Goal: Task Accomplishment & Management: Manage account settings

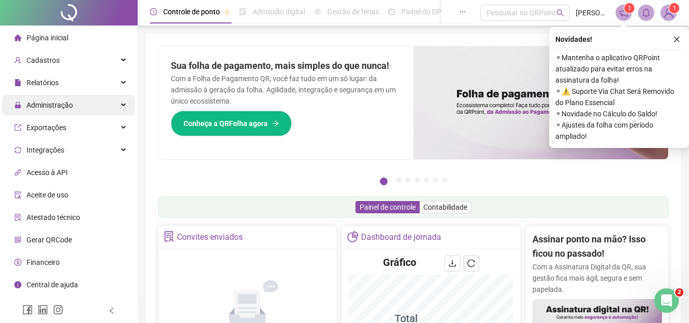
click at [122, 105] on icon at bounding box center [124, 105] width 5 height 0
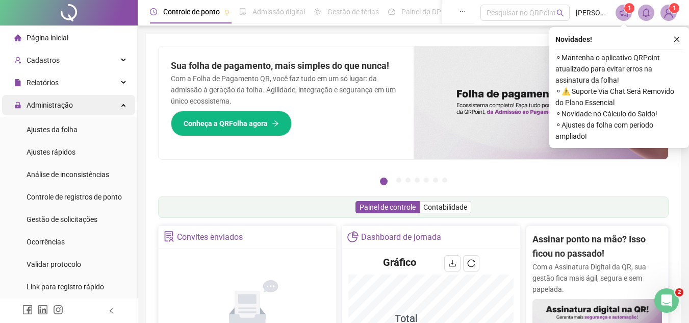
click at [107, 101] on div "Administração" at bounding box center [68, 105] width 133 height 20
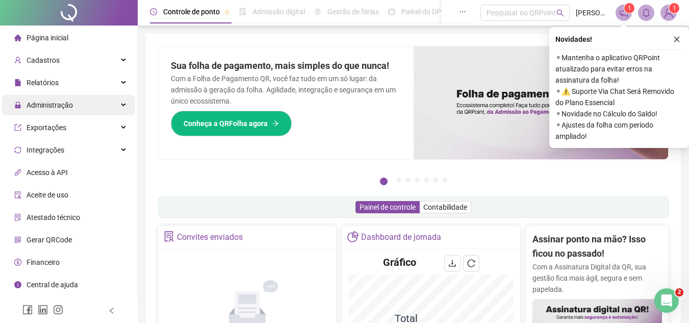
click at [107, 101] on div "Administração" at bounding box center [68, 105] width 133 height 20
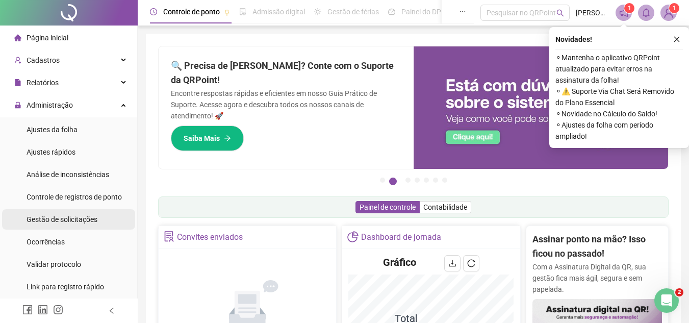
click at [66, 215] on span "Gestão de solicitações" at bounding box center [62, 219] width 71 height 8
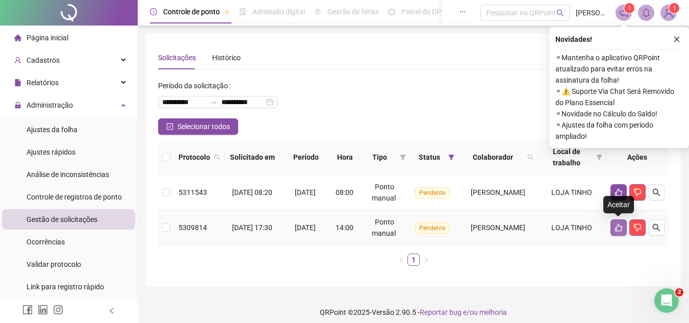
click at [616, 228] on icon "like" at bounding box center [618, 228] width 7 height 8
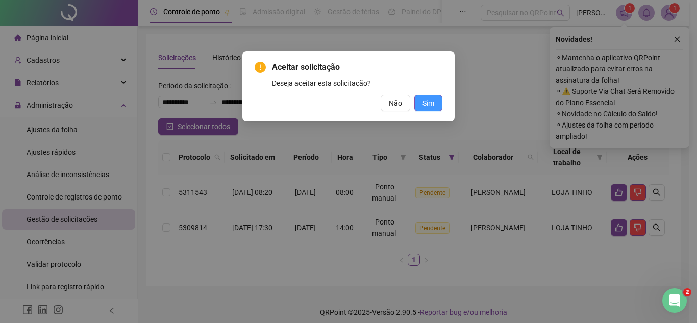
click at [430, 104] on span "Sim" at bounding box center [428, 102] width 12 height 11
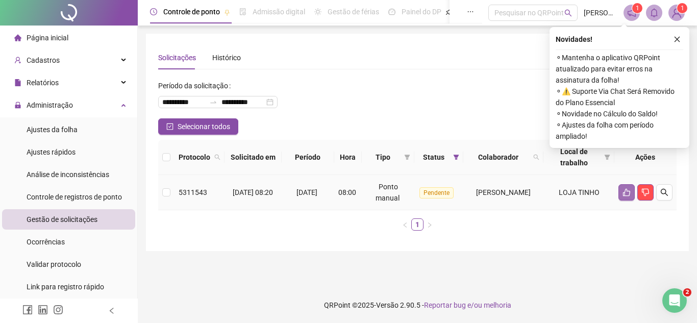
click at [626, 195] on icon "like" at bounding box center [626, 192] width 8 height 8
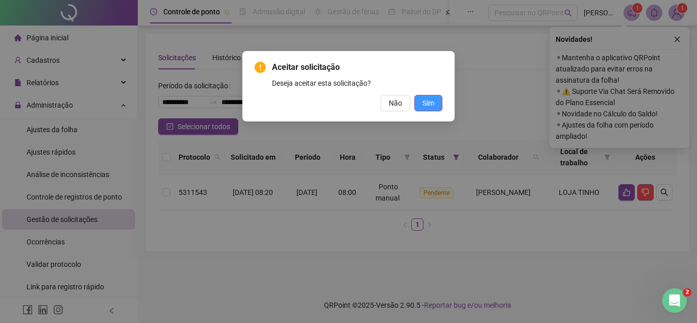
click at [436, 106] on button "Sim" at bounding box center [428, 103] width 28 height 16
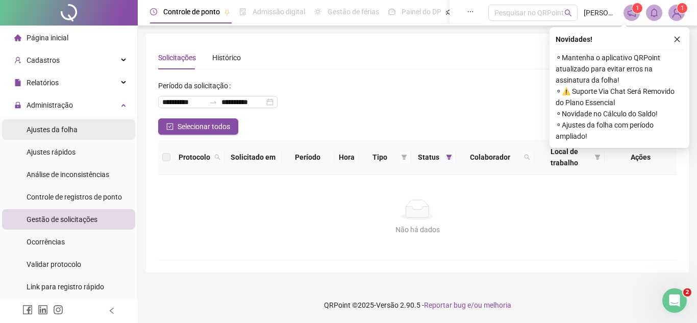
click at [76, 127] on span "Ajustes da folha" at bounding box center [52, 129] width 51 height 8
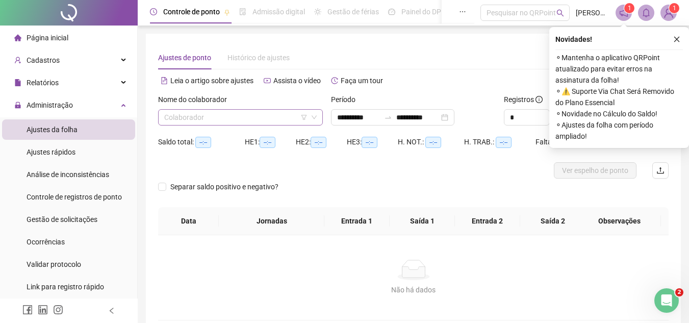
click at [252, 118] on input "search" at bounding box center [235, 117] width 143 height 15
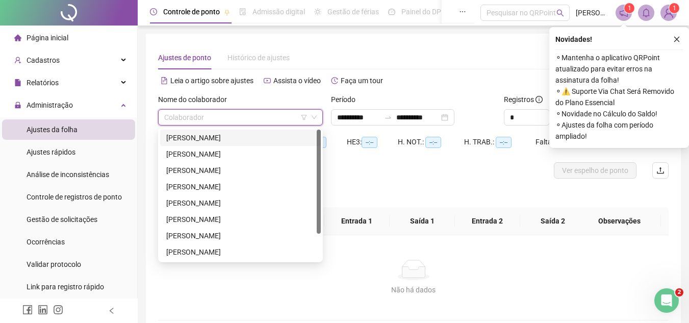
click at [241, 142] on div "[PERSON_NAME]" at bounding box center [240, 137] width 148 height 11
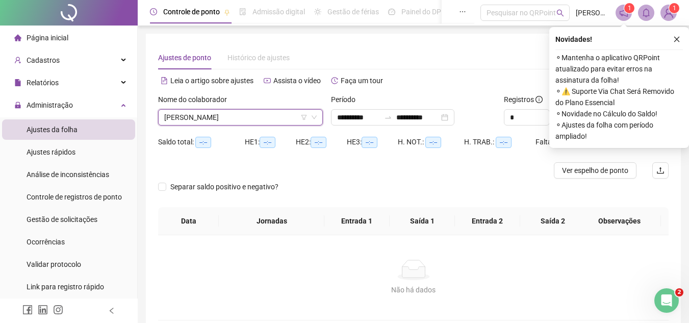
click at [678, 35] on button "button" at bounding box center [677, 39] width 12 height 12
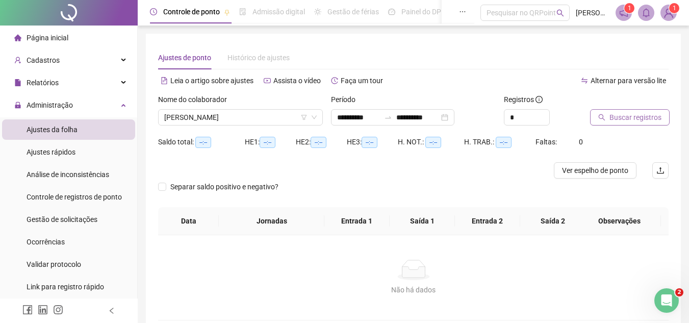
click at [648, 124] on button "Buscar registros" at bounding box center [630, 117] width 80 height 16
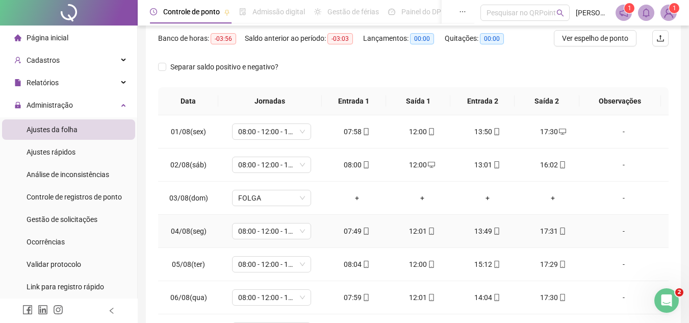
scroll to position [45, 0]
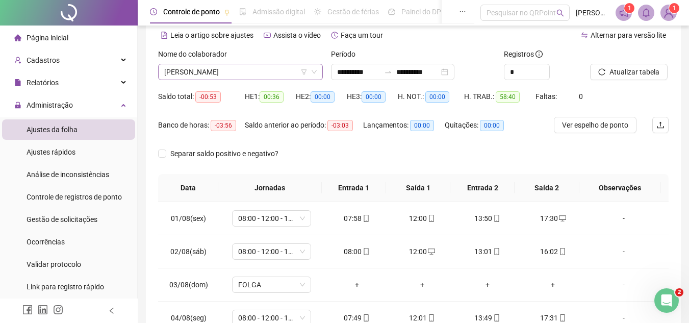
click at [271, 71] on span "[PERSON_NAME]" at bounding box center [240, 71] width 152 height 15
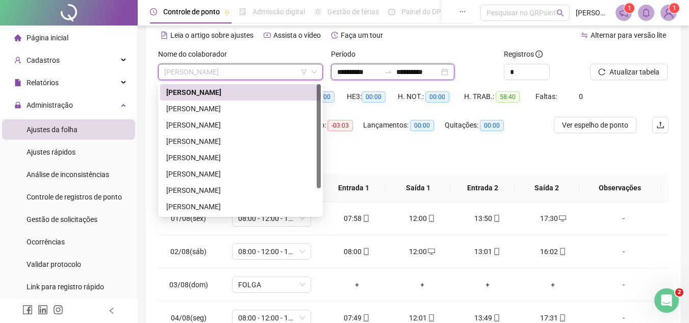
click at [434, 69] on input "**********" at bounding box center [417, 71] width 43 height 11
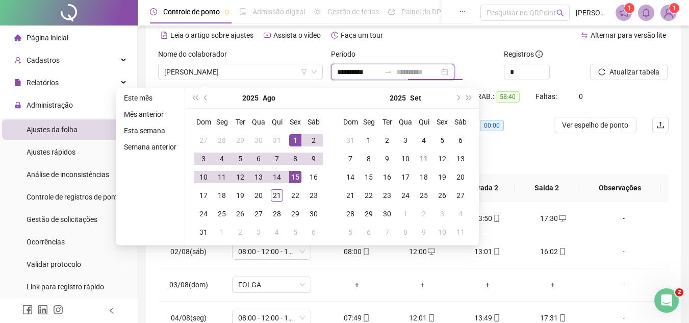
type input "**********"
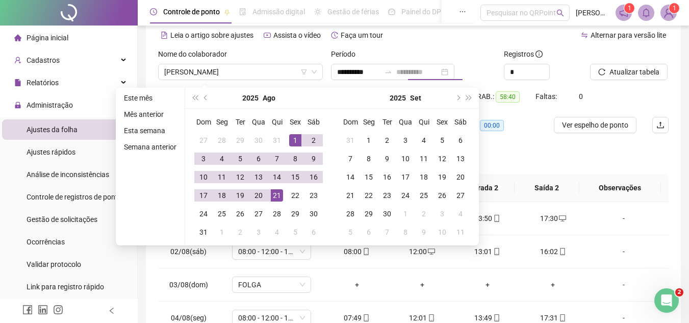
click at [280, 194] on div "21" at bounding box center [277, 195] width 12 height 12
type input "**********"
click at [291, 138] on div "1" at bounding box center [295, 140] width 12 height 12
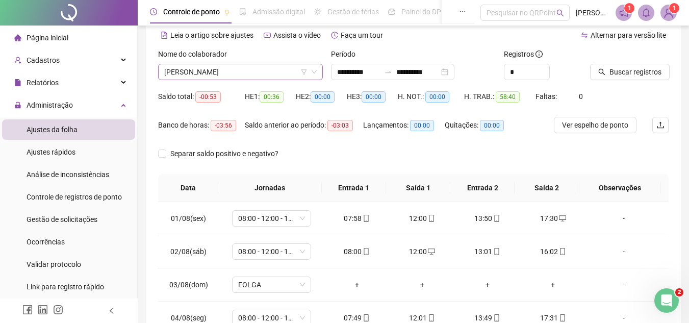
click at [232, 69] on span "[PERSON_NAME]" at bounding box center [240, 71] width 152 height 15
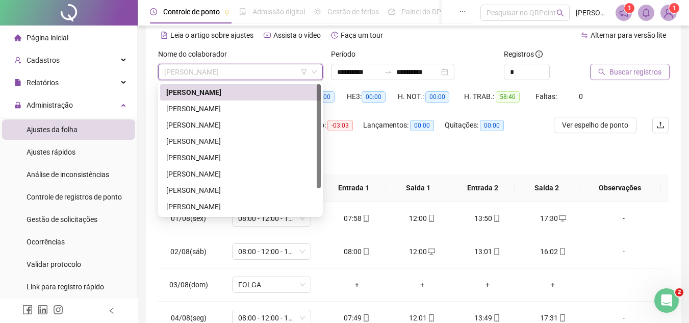
click at [606, 67] on button "Buscar registros" at bounding box center [630, 72] width 80 height 16
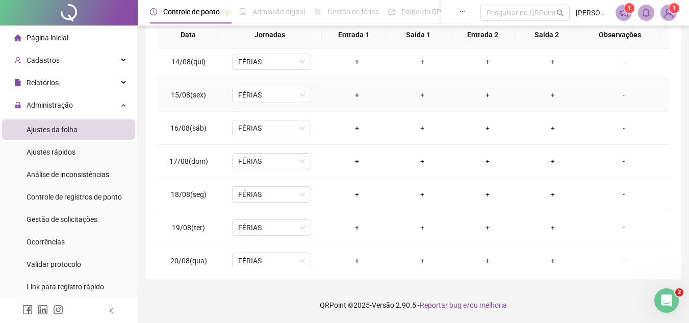
scroll to position [478, 0]
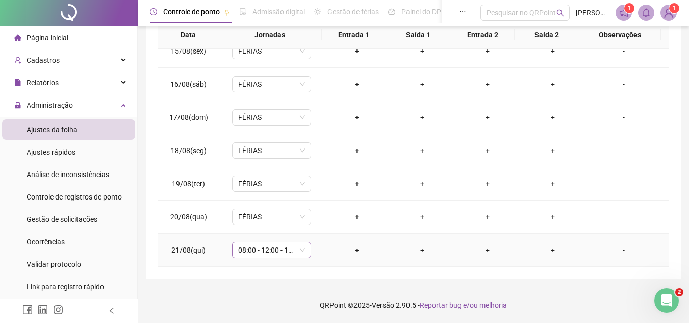
click at [263, 252] on span "08:00 - 12:00 - 14:00 - 17:30" at bounding box center [271, 249] width 67 height 15
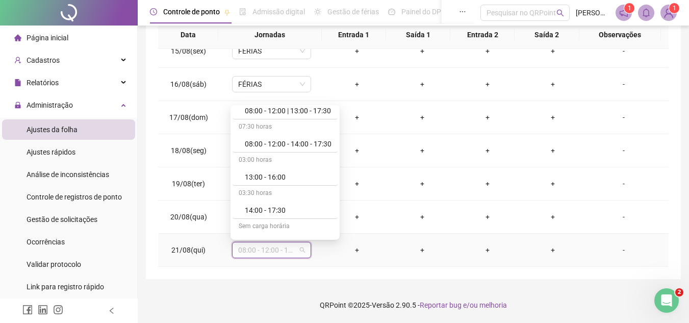
scroll to position [204, 0]
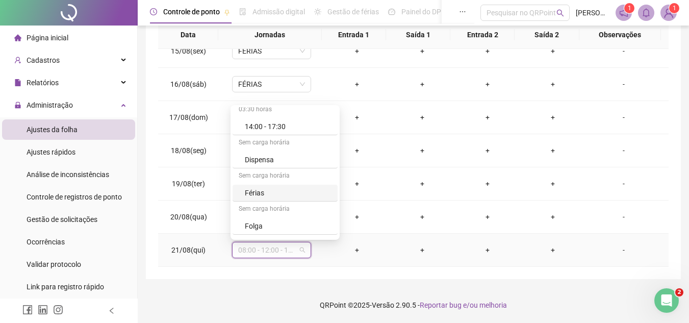
click at [263, 192] on div "Férias" at bounding box center [288, 192] width 87 height 11
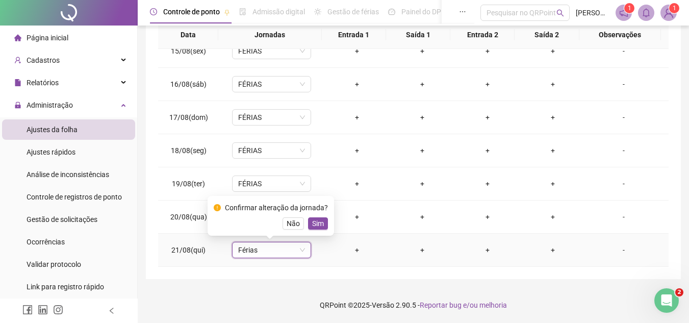
click at [316, 222] on span "Sim" at bounding box center [318, 223] width 12 height 11
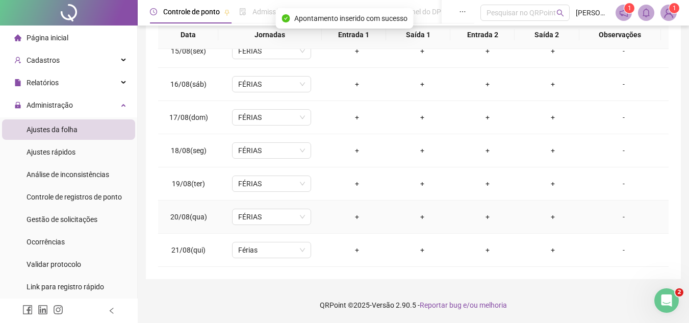
click at [318, 221] on td "FÉRIAS" at bounding box center [271, 216] width 105 height 33
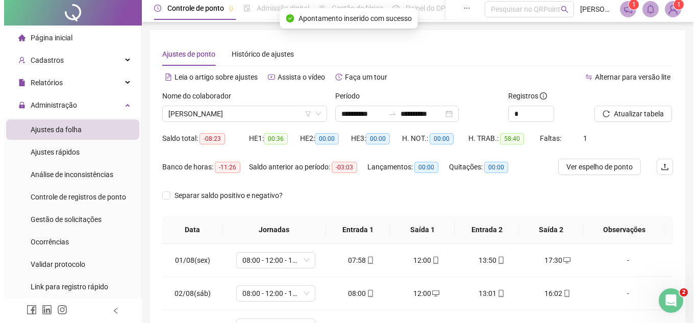
scroll to position [0, 0]
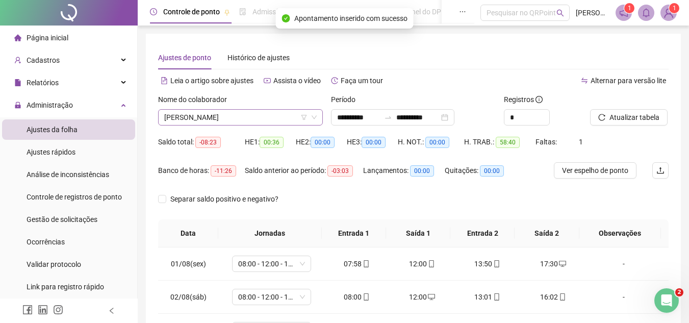
click at [240, 117] on span "[PERSON_NAME]" at bounding box center [240, 117] width 152 height 15
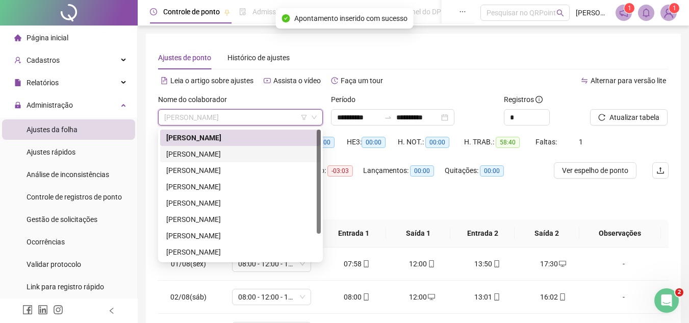
click at [232, 153] on div "[PERSON_NAME]" at bounding box center [240, 153] width 148 height 11
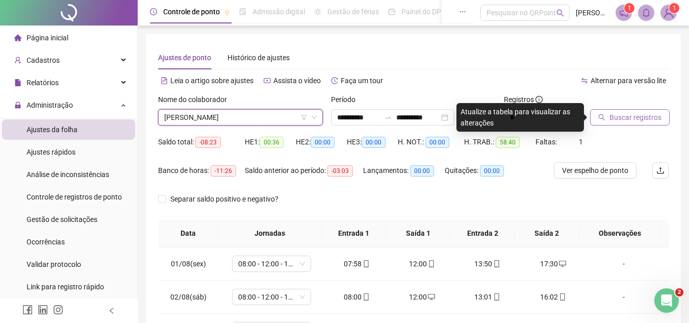
click at [646, 114] on span "Buscar registros" at bounding box center [635, 117] width 52 height 11
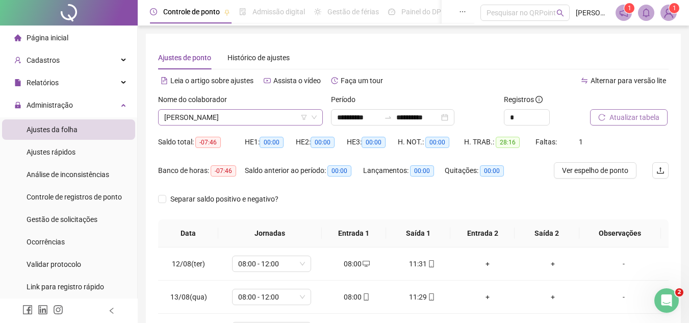
click at [256, 122] on span "[PERSON_NAME]" at bounding box center [240, 117] width 152 height 15
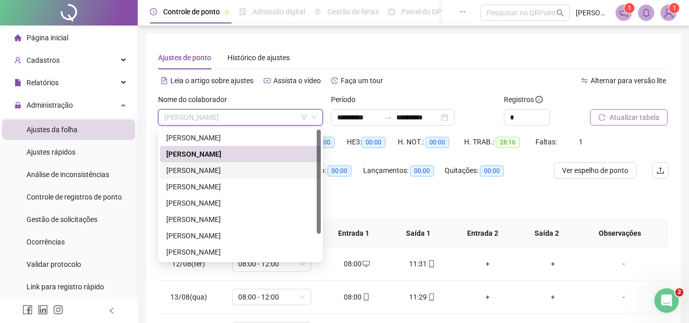
click at [240, 171] on div "[PERSON_NAME]" at bounding box center [240, 170] width 148 height 11
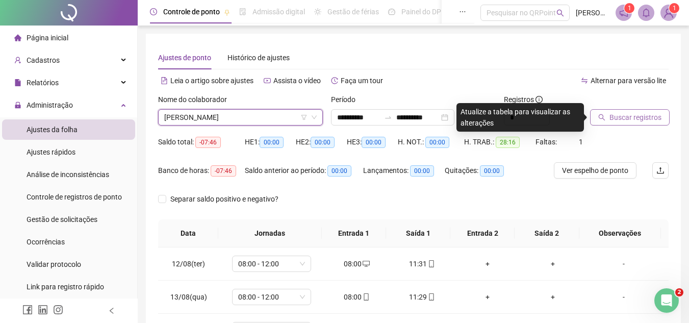
click at [644, 126] on div "Buscar registros" at bounding box center [629, 114] width 87 height 40
click at [648, 117] on span "Buscar registros" at bounding box center [635, 117] width 52 height 11
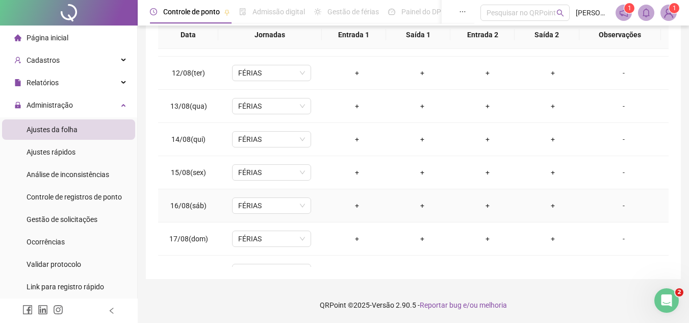
scroll to position [478, 0]
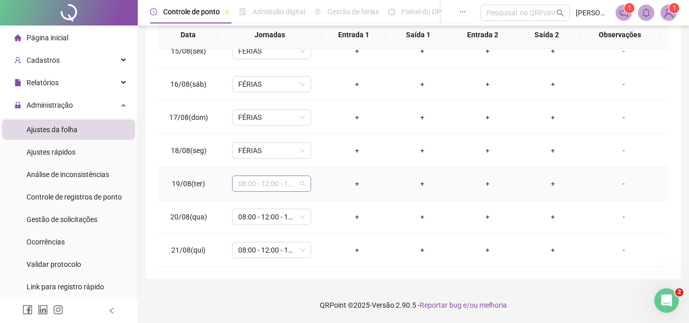
click at [288, 182] on span "08:00 - 12:00 - 14:00 - 17:30" at bounding box center [271, 183] width 67 height 15
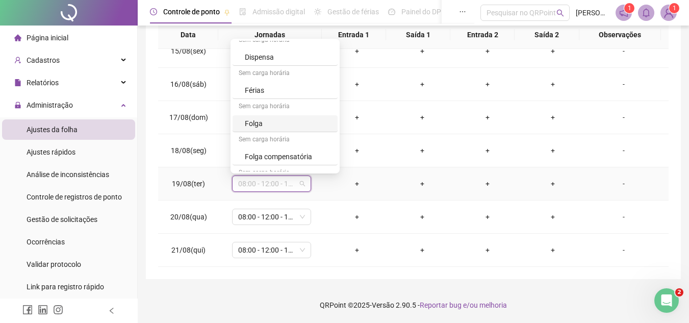
scroll to position [198, 0]
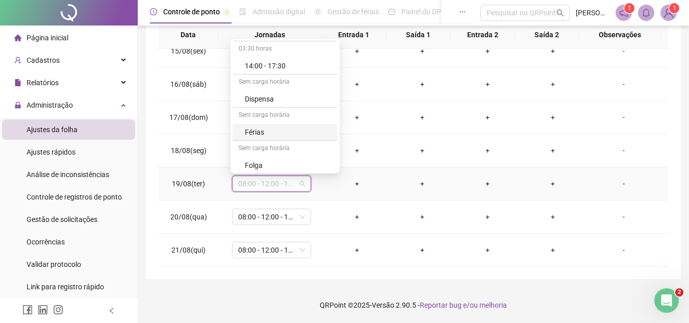
click at [259, 130] on div "Férias" at bounding box center [288, 131] width 87 height 11
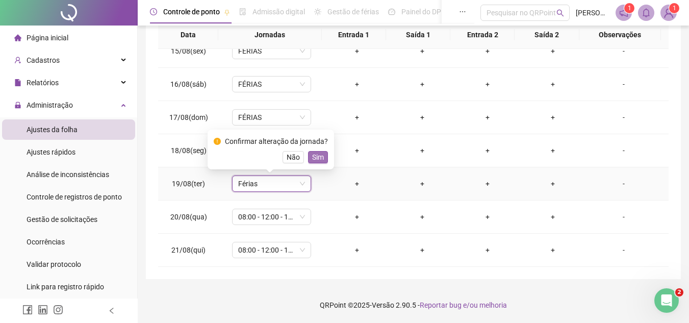
click at [320, 157] on span "Sim" at bounding box center [318, 156] width 12 height 11
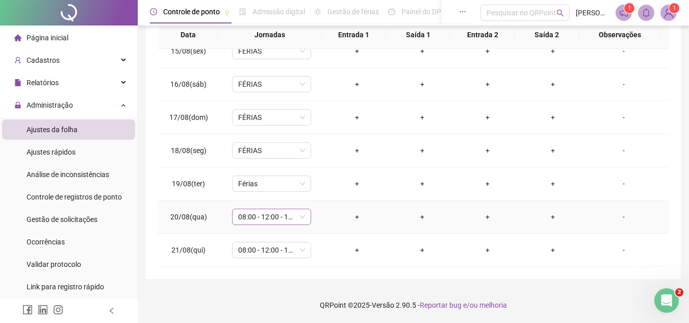
click at [280, 222] on span "08:00 - 12:00 - 14:00 - 17:30" at bounding box center [271, 216] width 67 height 15
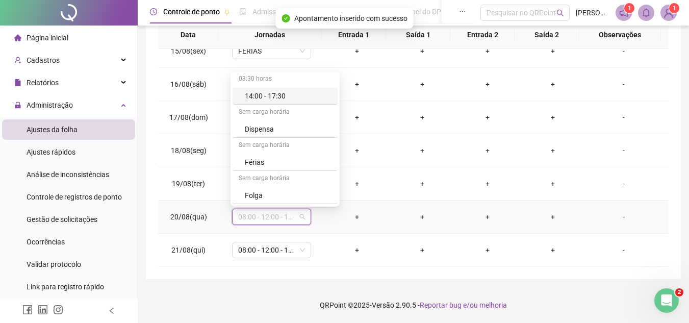
scroll to position [255, 0]
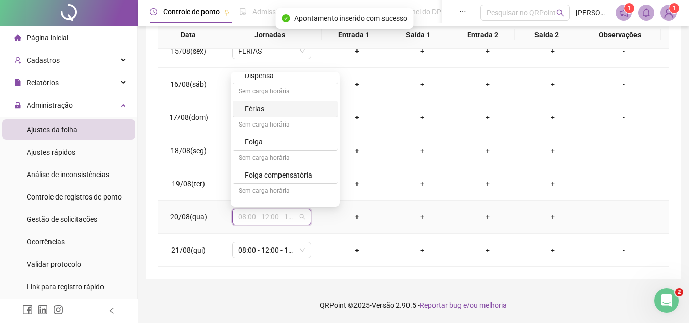
click at [256, 111] on div "Férias" at bounding box center [288, 108] width 87 height 11
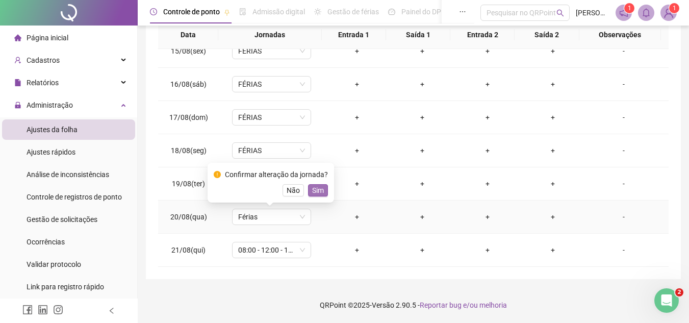
click at [314, 195] on span "Sim" at bounding box center [318, 190] width 12 height 11
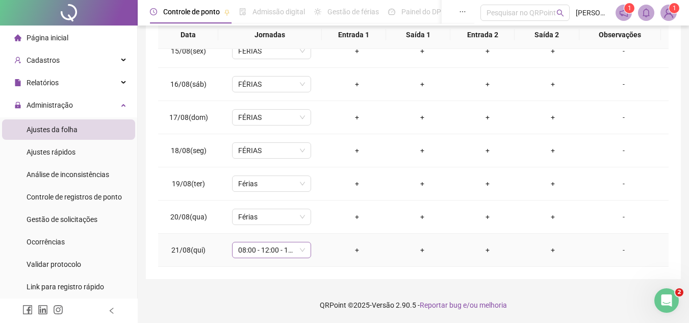
click at [285, 247] on span "08:00 - 12:00 - 14:00 - 17:30" at bounding box center [271, 249] width 67 height 15
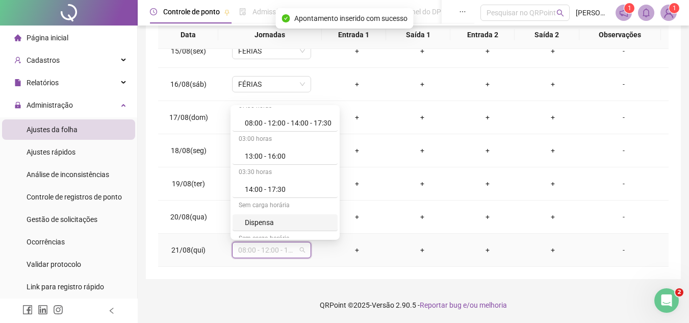
scroll to position [204, 0]
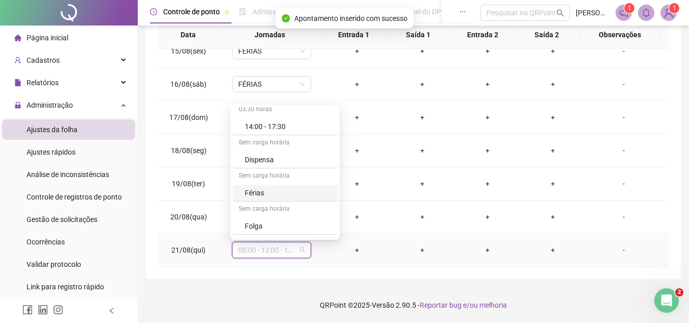
click at [260, 196] on div "Férias" at bounding box center [288, 192] width 87 height 11
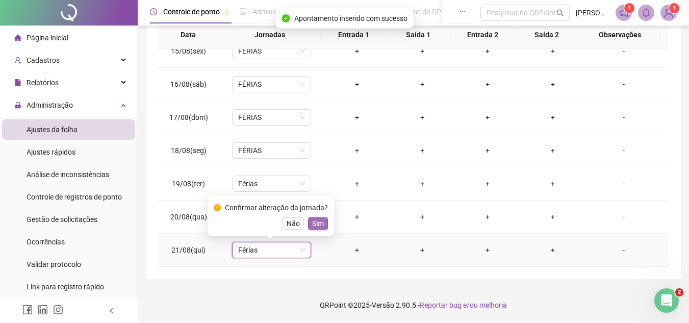
click at [318, 221] on span "Sim" at bounding box center [318, 223] width 12 height 11
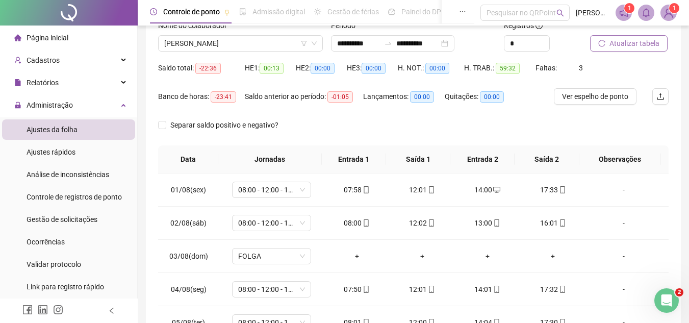
scroll to position [0, 0]
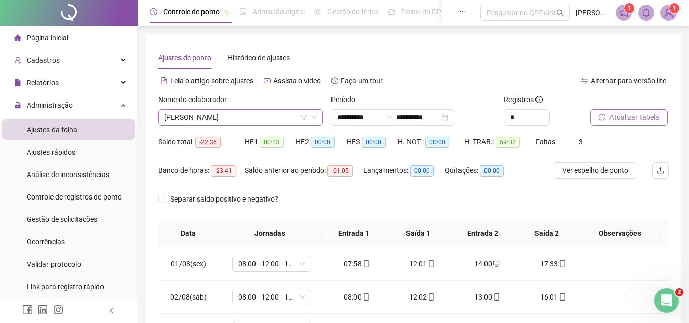
click at [229, 120] on span "[PERSON_NAME]" at bounding box center [240, 117] width 152 height 15
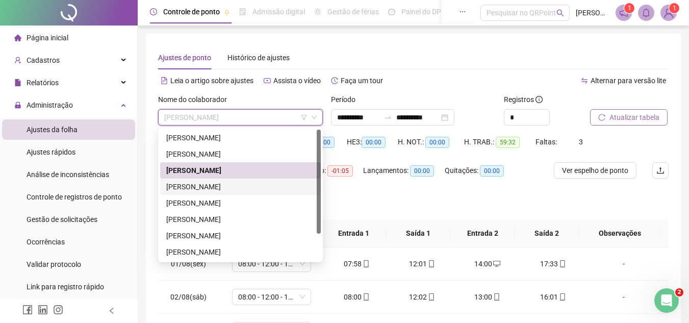
click at [216, 190] on div "[PERSON_NAME]" at bounding box center [240, 186] width 148 height 11
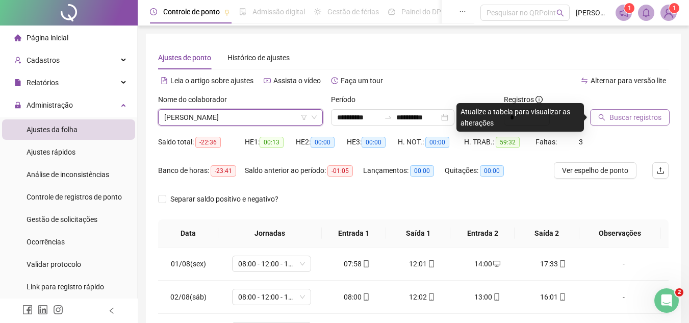
click at [633, 117] on span "Buscar registros" at bounding box center [635, 117] width 52 height 11
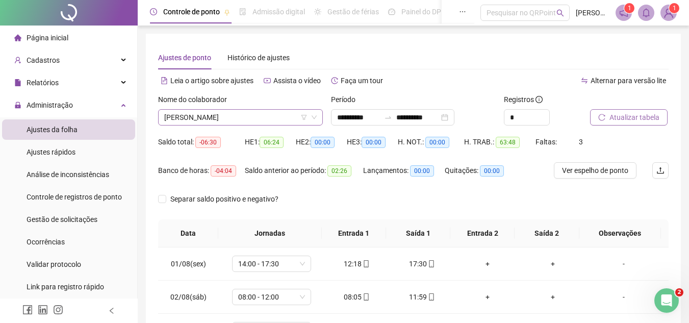
click at [254, 116] on span "[PERSON_NAME]" at bounding box center [240, 117] width 152 height 15
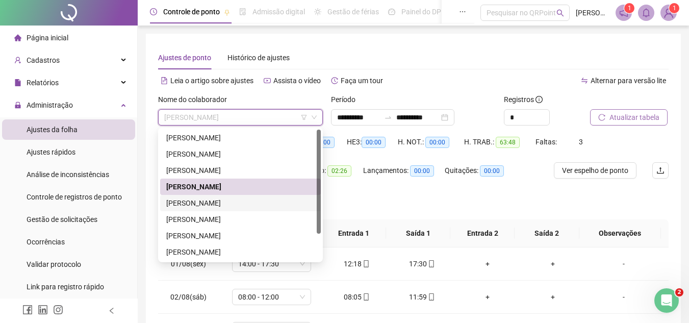
click at [215, 202] on div "[PERSON_NAME]" at bounding box center [240, 202] width 148 height 11
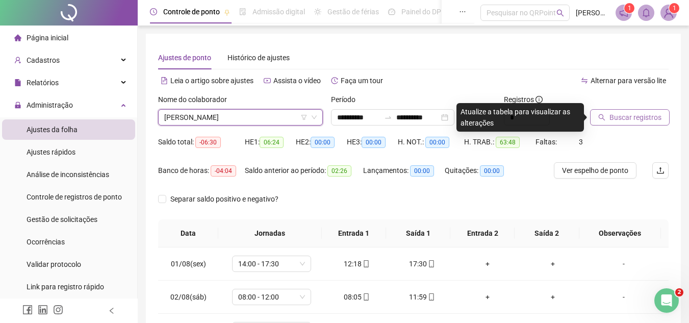
drag, startPoint x: 623, startPoint y: 115, endPoint x: 633, endPoint y: 119, distance: 11.5
click at [623, 116] on span "Buscar registros" at bounding box center [635, 117] width 52 height 11
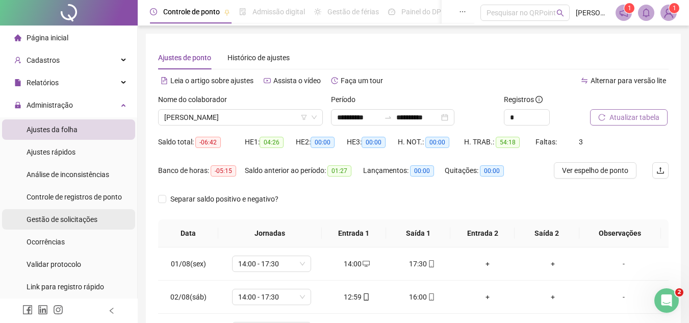
click at [47, 227] on div "Gestão de solicitações" at bounding box center [62, 219] width 71 height 20
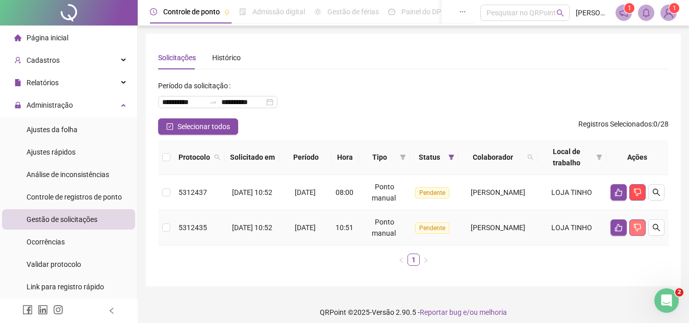
click at [643, 225] on button "button" at bounding box center [637, 227] width 16 height 16
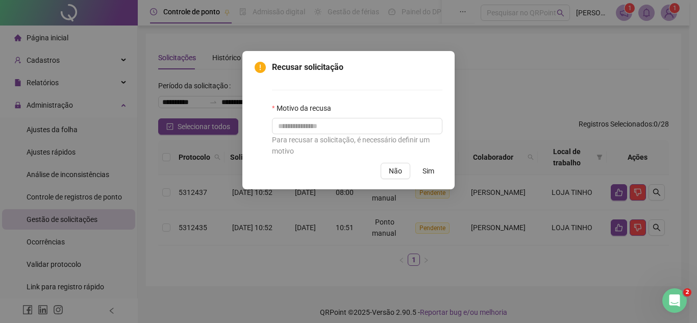
click at [428, 167] on span "Sim" at bounding box center [428, 170] width 12 height 11
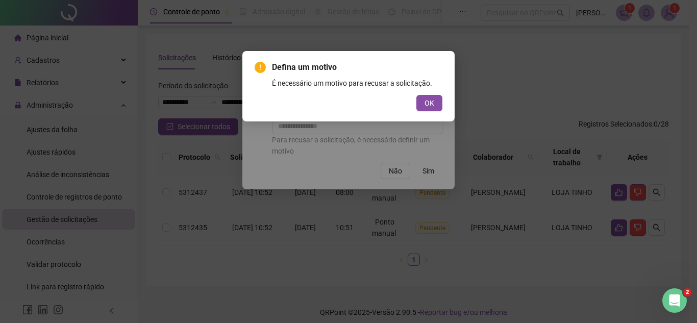
click at [422, 102] on button "OK" at bounding box center [429, 103] width 26 height 16
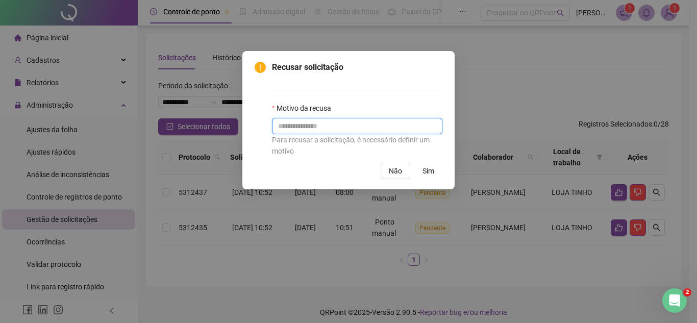
click at [345, 131] on input "text" at bounding box center [357, 126] width 170 height 16
type input "**********"
click at [430, 167] on span "Sim" at bounding box center [428, 170] width 12 height 11
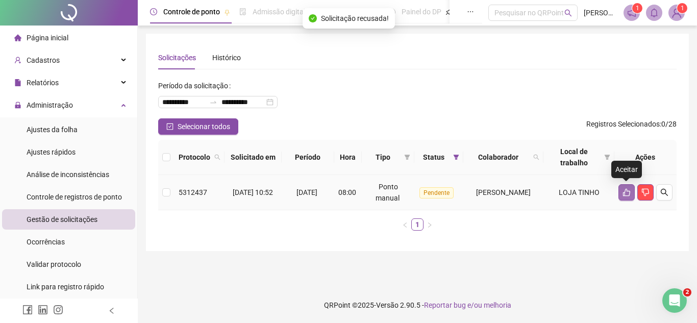
click at [621, 198] on button "button" at bounding box center [626, 192] width 16 height 16
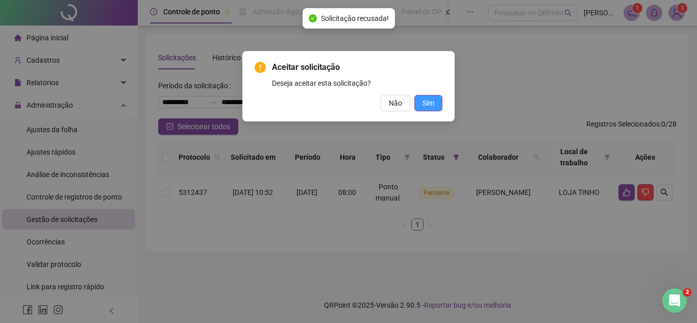
click at [435, 100] on button "Sim" at bounding box center [428, 103] width 28 height 16
